Goal: Find specific page/section

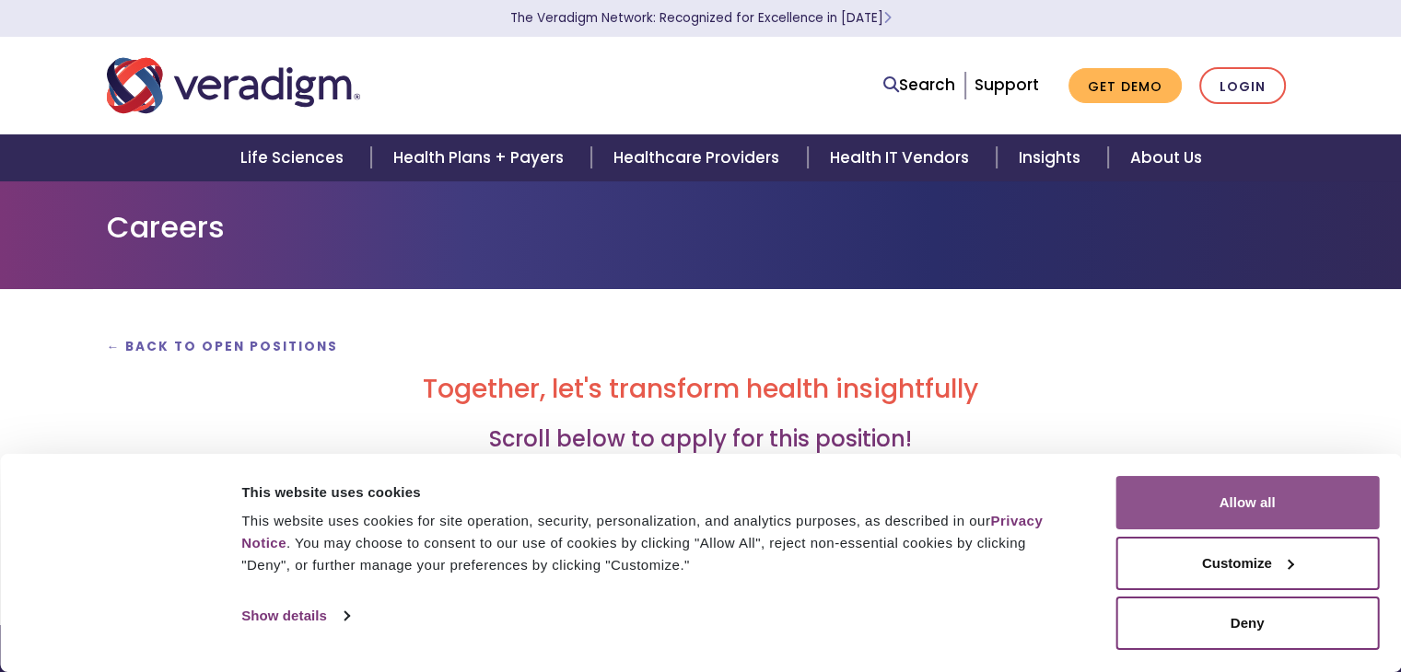
click at [1241, 520] on button "Allow all" at bounding box center [1246, 502] width 263 height 53
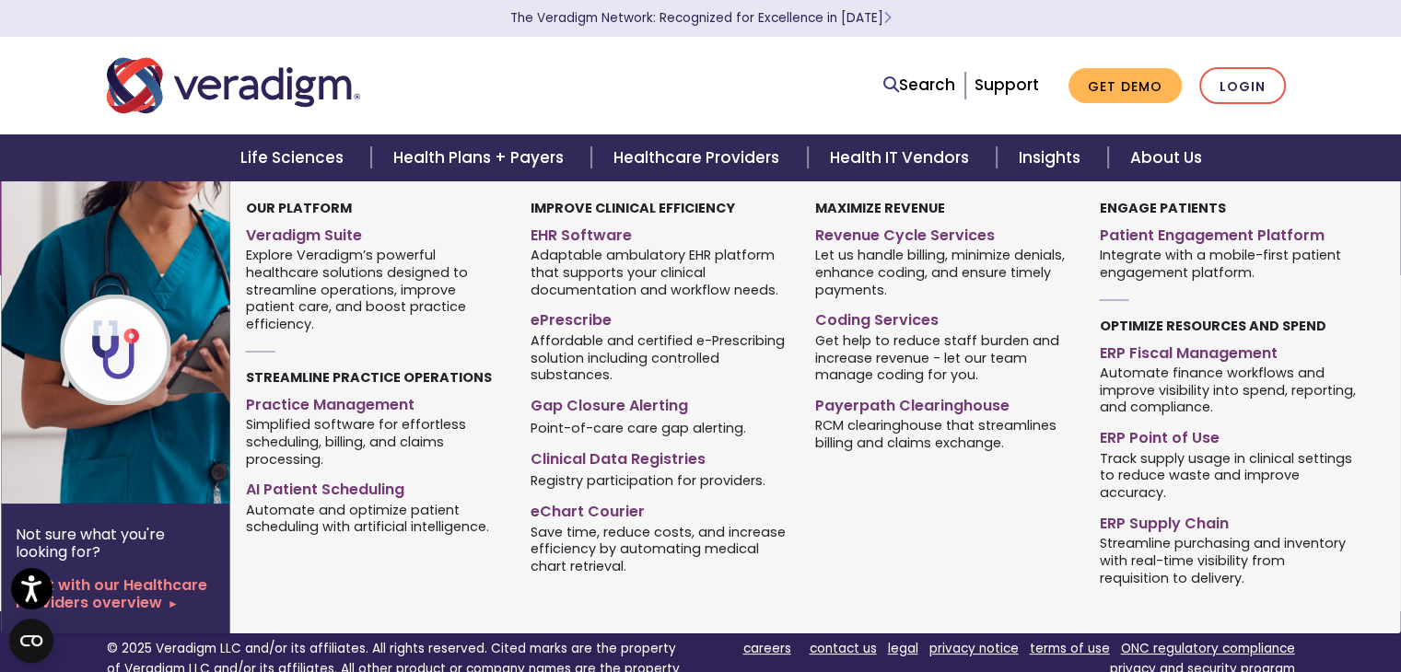
scroll to position [348, 0]
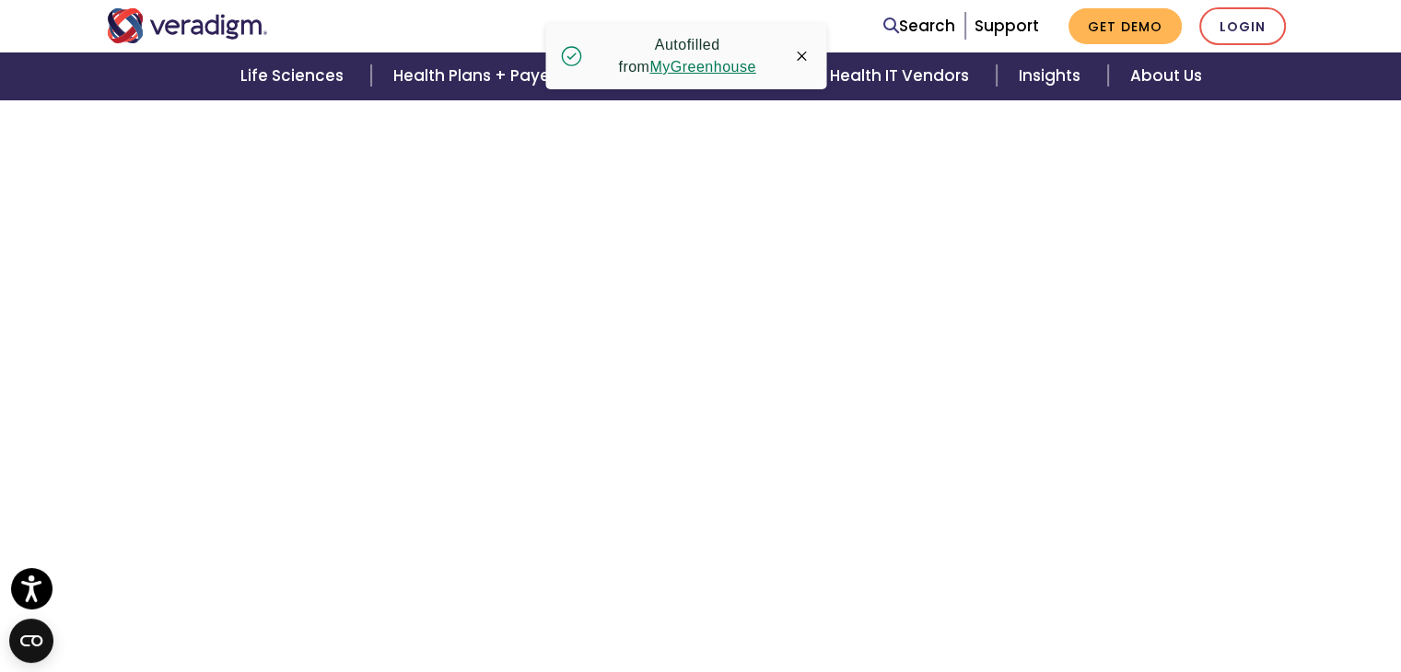
scroll to position [3171, 0]
click at [691, 66] on link "MyGreenhouse" at bounding box center [702, 67] width 106 height 16
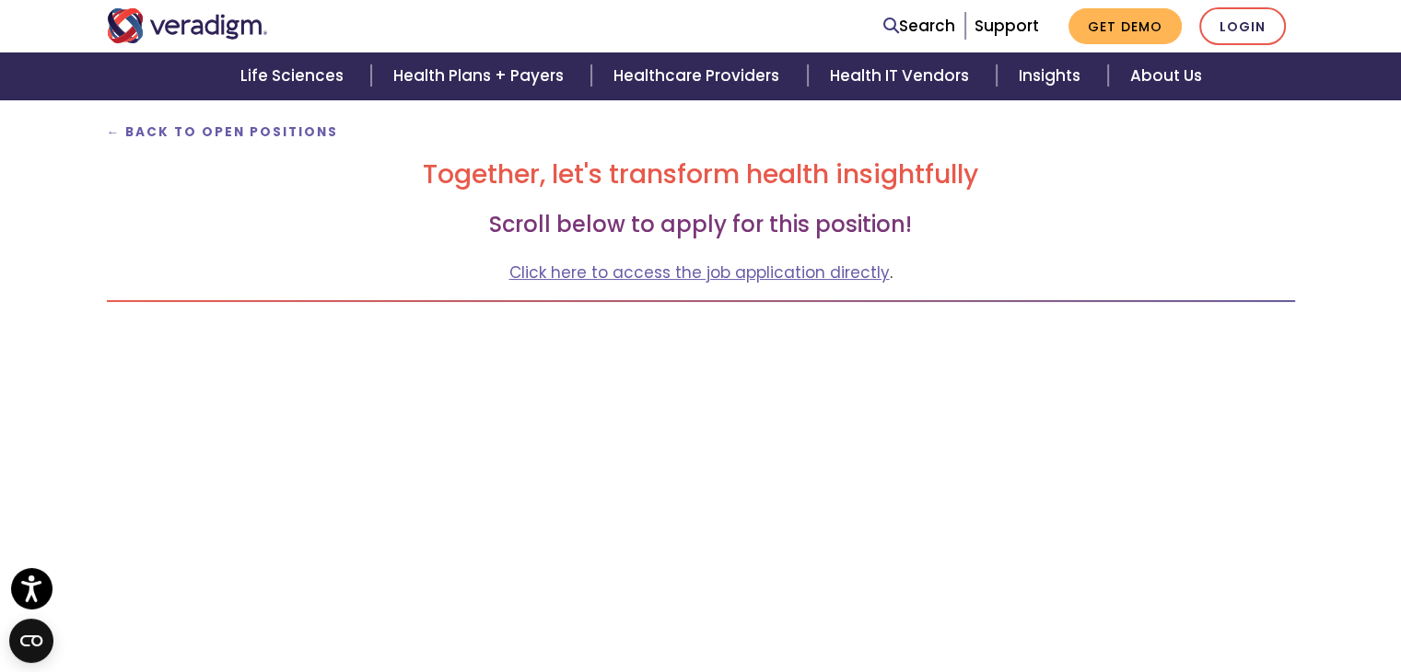
scroll to position [214, 0]
